Goal: Transaction & Acquisition: Purchase product/service

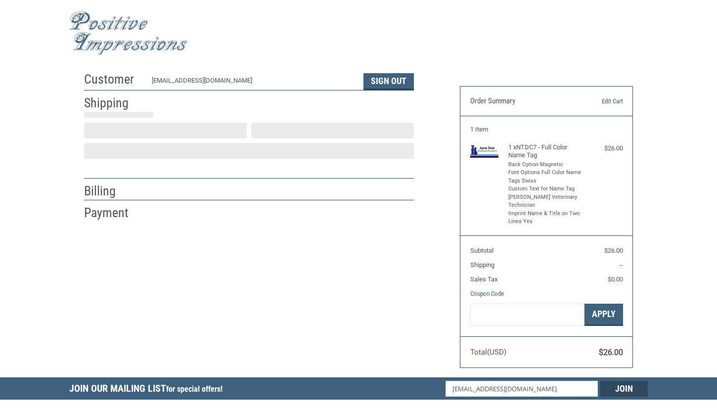
scroll to position [8, 0]
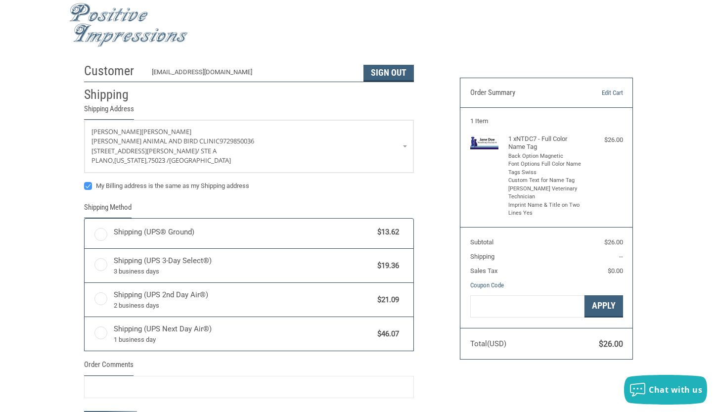
radio input "true"
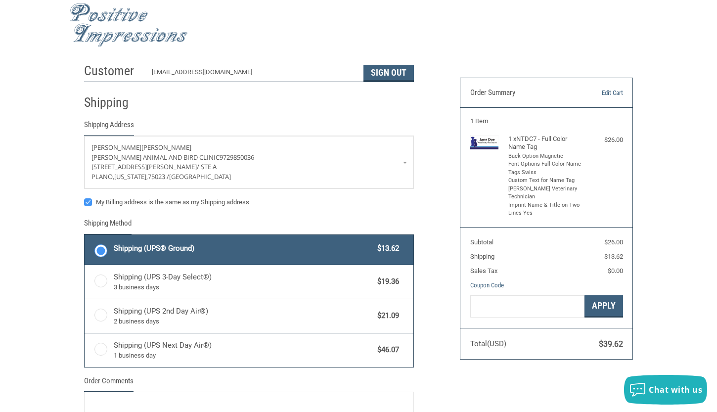
click at [62, 220] on div "Customer [EMAIL_ADDRESS][DOMAIN_NAME] Sign Out Shipping Shipping Address [PERSO…" at bounding box center [358, 278] width 717 height 441
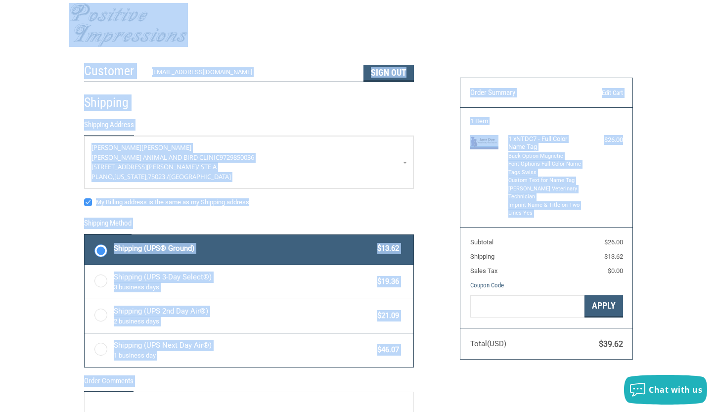
drag, startPoint x: 34, startPoint y: 4, endPoint x: 685, endPoint y: 215, distance: 683.6
click at [685, 215] on body ".st0{fill:#4D4D4D;} Created with Sketch. Created with Sketch. .st0{display:none…" at bounding box center [358, 364] width 717 height 744
click at [685, 215] on div "Customer [EMAIL_ADDRESS][DOMAIN_NAME] Sign Out Shipping Shipping Address [PERSO…" at bounding box center [358, 278] width 717 height 441
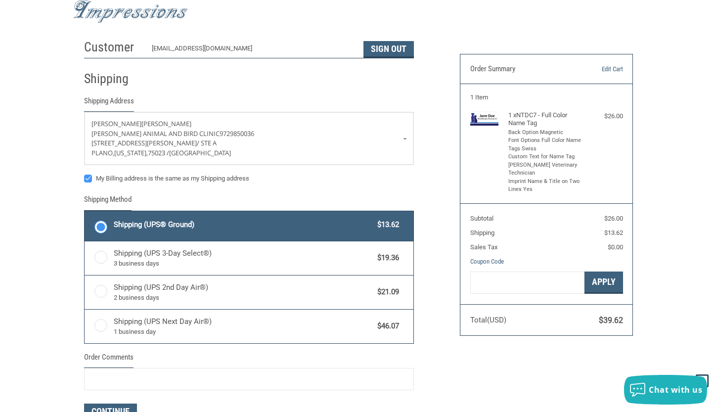
scroll to position [0, 0]
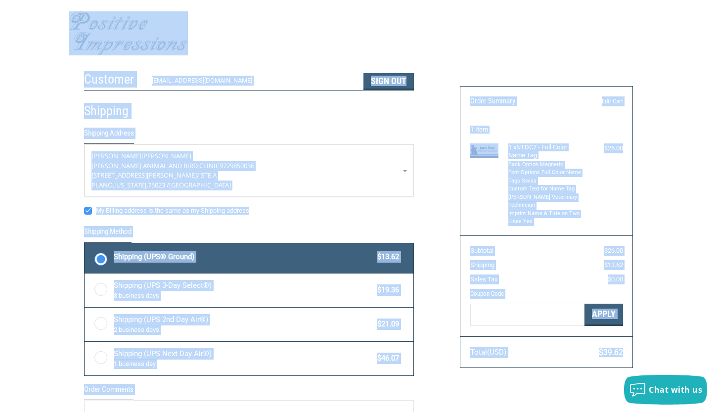
drag, startPoint x: 31, startPoint y: 16, endPoint x: 665, endPoint y: 332, distance: 708.6
click at [665, 332] on body ".st0{fill:#4D4D4D;} Created with Sketch. Created with Sketch. .st0{display:none…" at bounding box center [358, 372] width 717 height 744
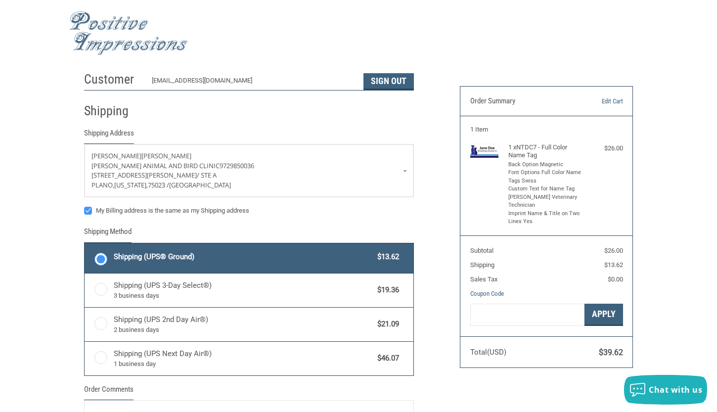
click at [665, 332] on div "Customer [EMAIL_ADDRESS][DOMAIN_NAME] Sign Out Shipping Shipping Address [PERSO…" at bounding box center [358, 287] width 717 height 441
click at [14, 134] on div "Customer [EMAIL_ADDRESS][DOMAIN_NAME] Sign Out Shipping Shipping Address [PERSO…" at bounding box center [358, 287] width 717 height 441
click at [23, 133] on div "Customer [EMAIL_ADDRESS][DOMAIN_NAME] Sign Out Shipping Shipping Address [PERSO…" at bounding box center [358, 287] width 717 height 441
click at [669, 205] on div "Customer [EMAIL_ADDRESS][DOMAIN_NAME] Sign Out Shipping Shipping Address [PERSO…" at bounding box center [358, 287] width 717 height 441
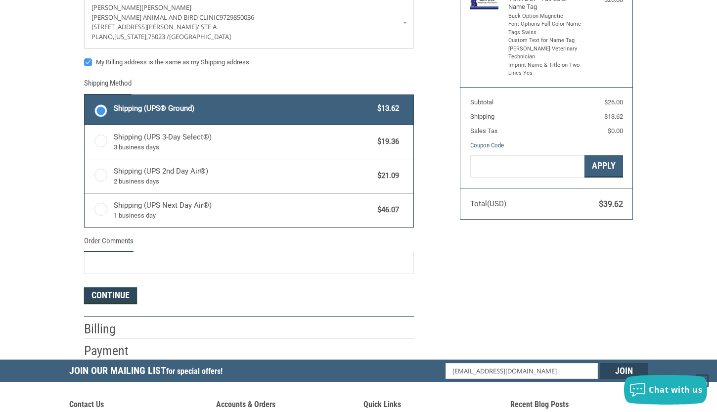
click at [117, 294] on button "Continue" at bounding box center [110, 295] width 53 height 17
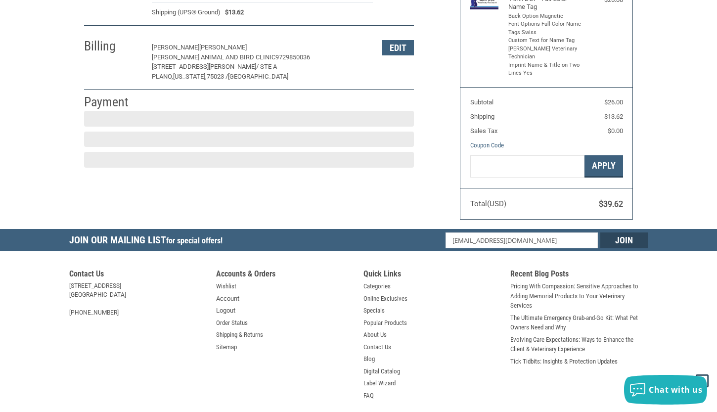
scroll to position [155, 0]
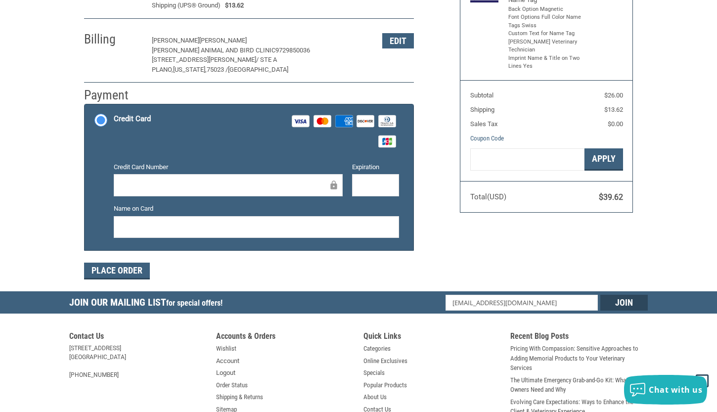
click at [196, 170] on label "Credit Card Number" at bounding box center [228, 167] width 229 height 10
click at [367, 195] on div at bounding box center [375, 185] width 47 height 22
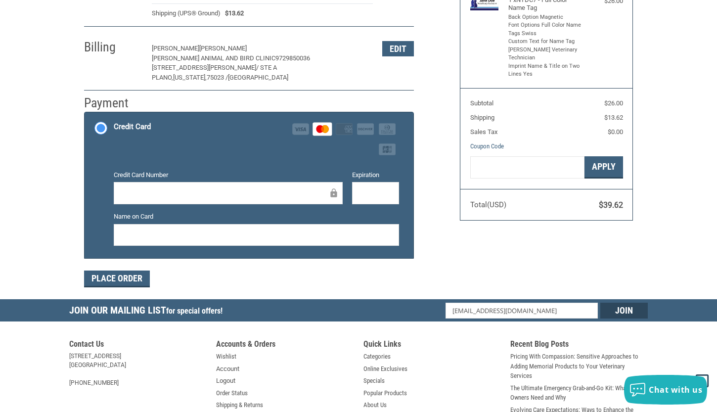
scroll to position [148, 0]
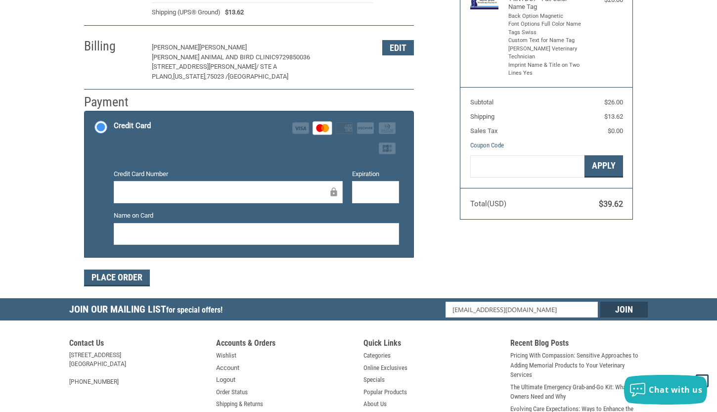
drag, startPoint x: 611, startPoint y: 276, endPoint x: 599, endPoint y: 261, distance: 19.0
click at [599, 261] on div "Customer [EMAIL_ADDRESS][DOMAIN_NAME] Sign Out Shipping [PERSON_NAME] ANIMAL AN…" at bounding box center [358, 108] width 579 height 380
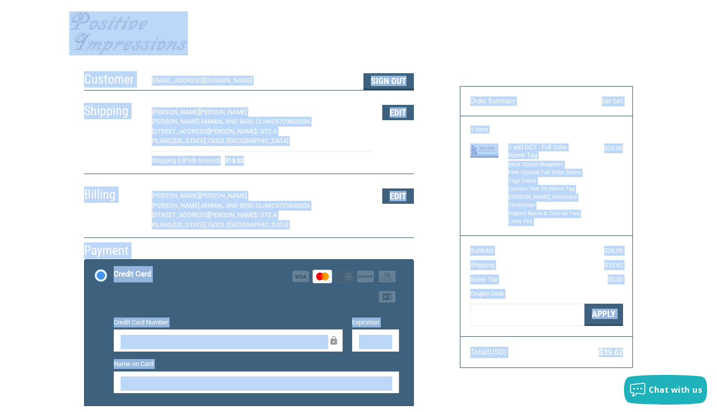
drag, startPoint x: 25, startPoint y: 14, endPoint x: 615, endPoint y: 336, distance: 672.1
click at [615, 336] on body ".st0{fill:#4D4D4D;} Created with Sketch. Created with Sketch. .st0{display:none…" at bounding box center [358, 341] width 717 height 683
click at [644, 324] on div "Customer [EMAIL_ADDRESS][DOMAIN_NAME] Sign Out Shipping [PERSON_NAME] ANIMAL AN…" at bounding box center [358, 257] width 579 height 380
drag, startPoint x: 18, startPoint y: 16, endPoint x: 674, endPoint y: 263, distance: 700.9
click at [674, 263] on body ".st0{fill:#4D4D4D;} Created with Sketch. Created with Sketch. .st0{display:none…" at bounding box center [358, 341] width 717 height 683
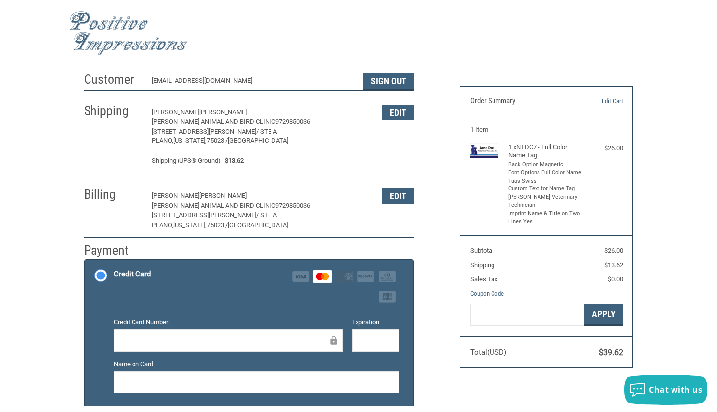
click at [674, 263] on div "Customer [EMAIL_ADDRESS][DOMAIN_NAME] Sign Out Shipping [PERSON_NAME] ANIMAL AN…" at bounding box center [358, 257] width 717 height 380
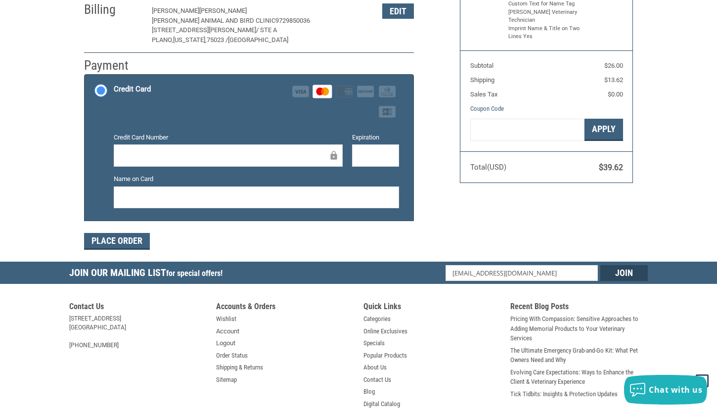
scroll to position [273, 0]
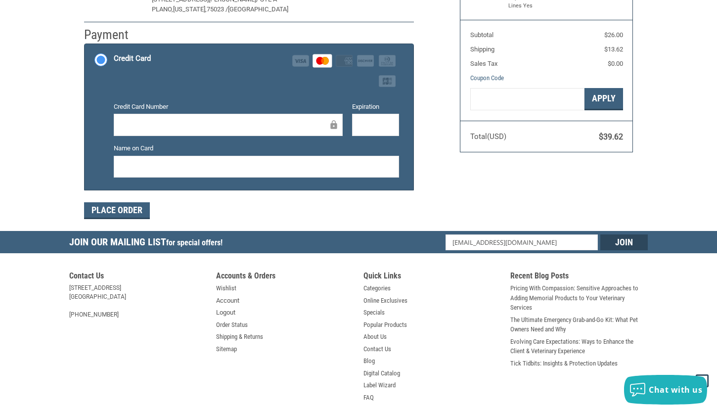
scroll to position [198, 0]
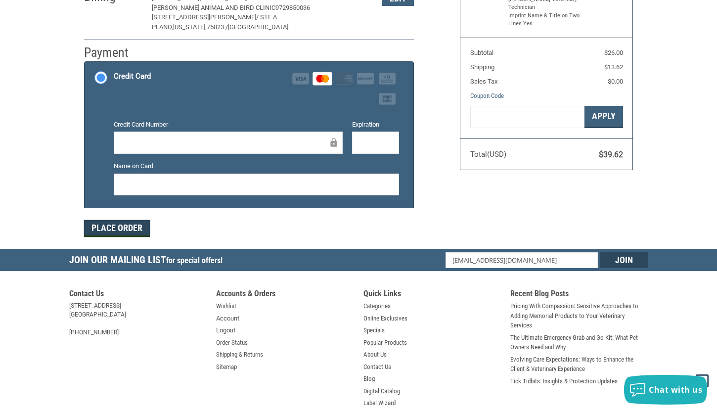
click at [97, 228] on button "Place Order" at bounding box center [117, 228] width 66 height 17
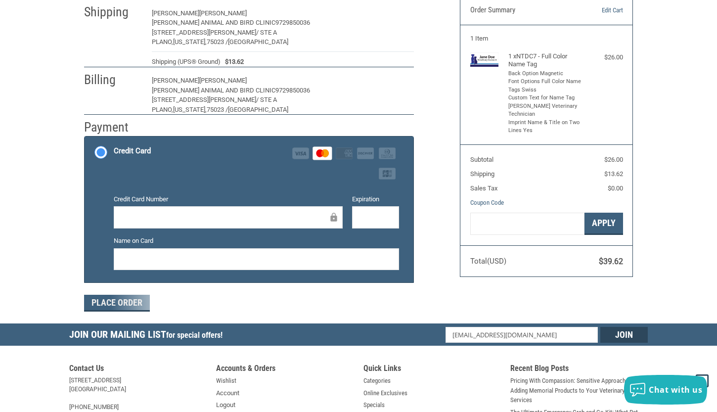
scroll to position [0, 0]
